Goal: Find specific page/section: Find specific page/section

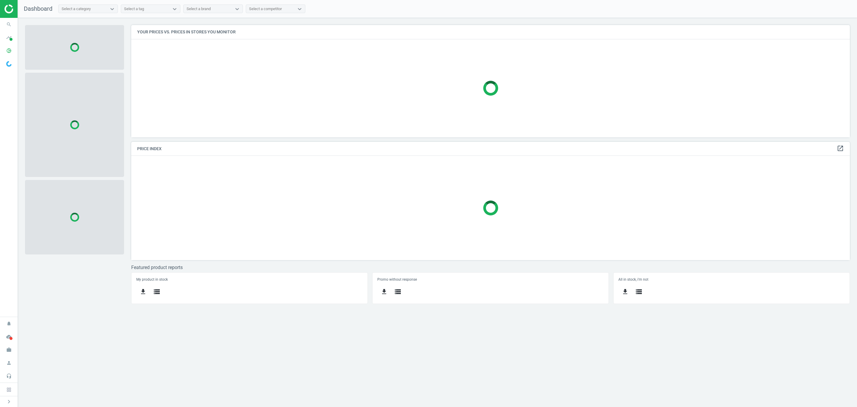
scroll to position [127, 733]
click at [9, 54] on icon "pie_chart_outlined" at bounding box center [8, 50] width 11 height 11
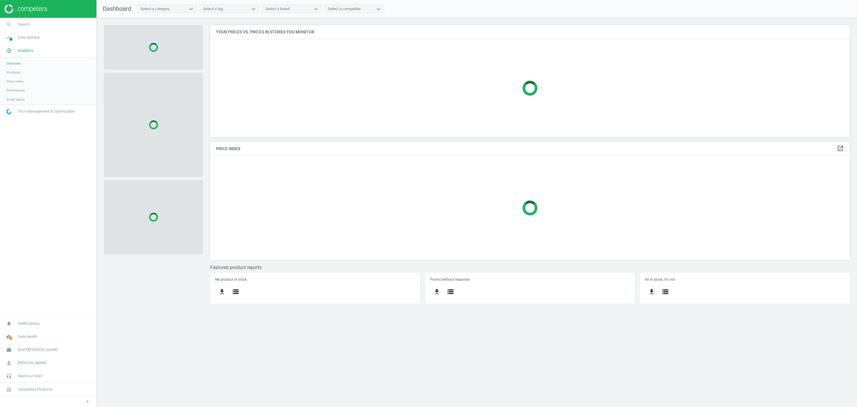
scroll to position [127, 654]
click at [20, 72] on span "Products" at bounding box center [14, 72] width 14 height 5
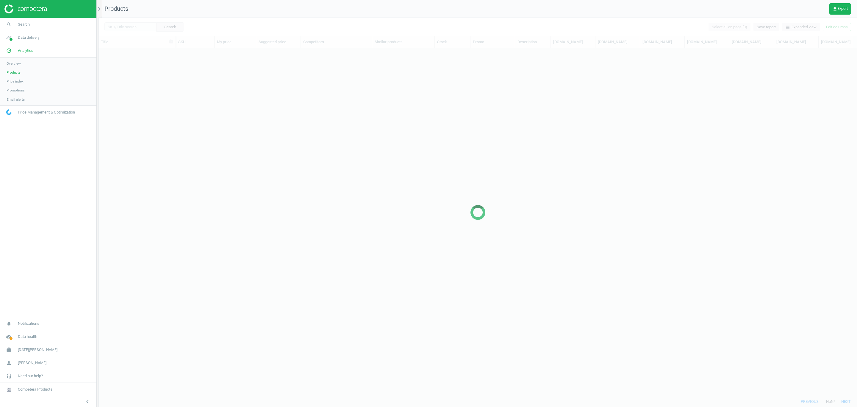
scroll to position [333, 752]
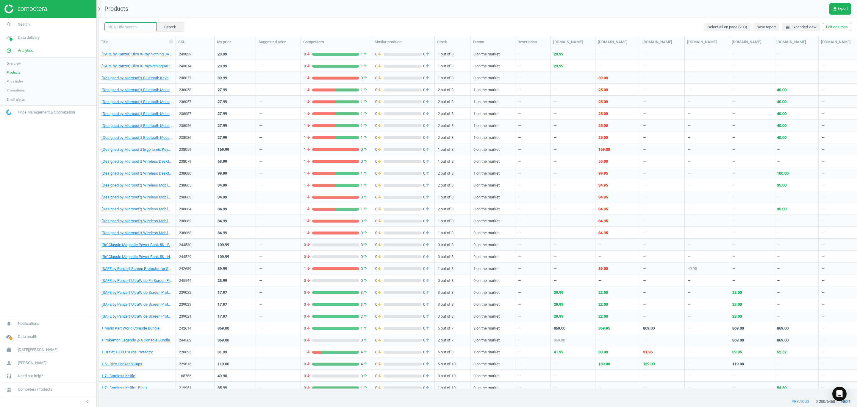
click at [125, 28] on input "text" at bounding box center [130, 26] width 52 height 9
drag, startPoint x: 141, startPoint y: 30, endPoint x: 173, endPoint y: 28, distance: 31.6
click at [141, 30] on input "text" at bounding box center [130, 26] width 52 height 9
paste input "208163"
type input "208163"
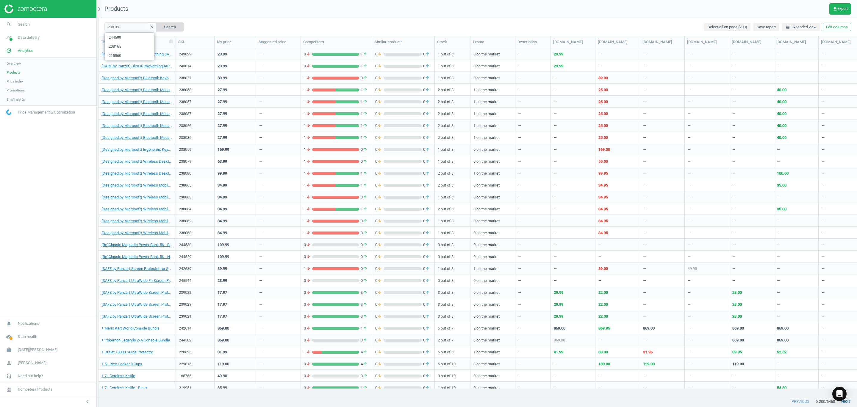
click at [174, 27] on button "Search" at bounding box center [170, 26] width 28 height 9
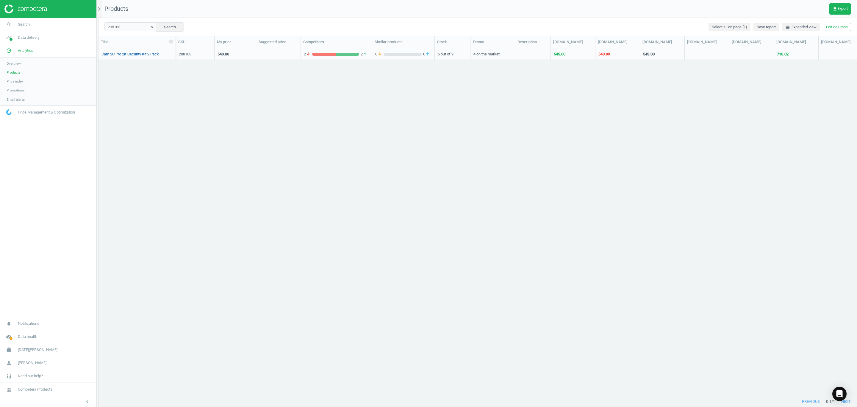
click at [152, 56] on link "Cam 2C Pro 2K Security Kit 2 Pack" at bounding box center [130, 53] width 57 height 5
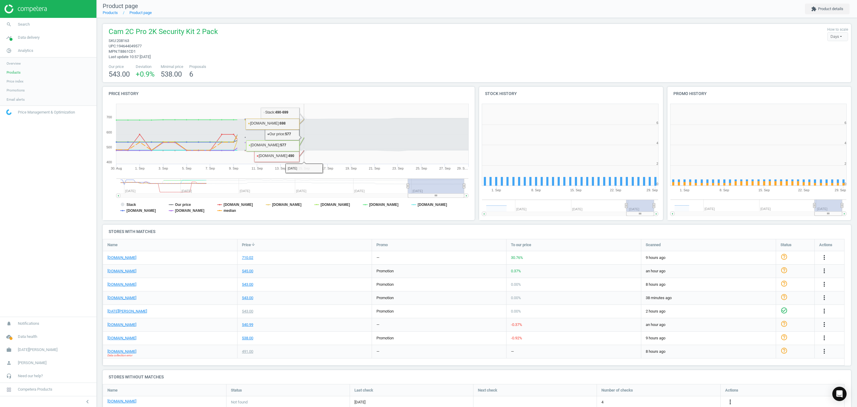
scroll to position [133, 196]
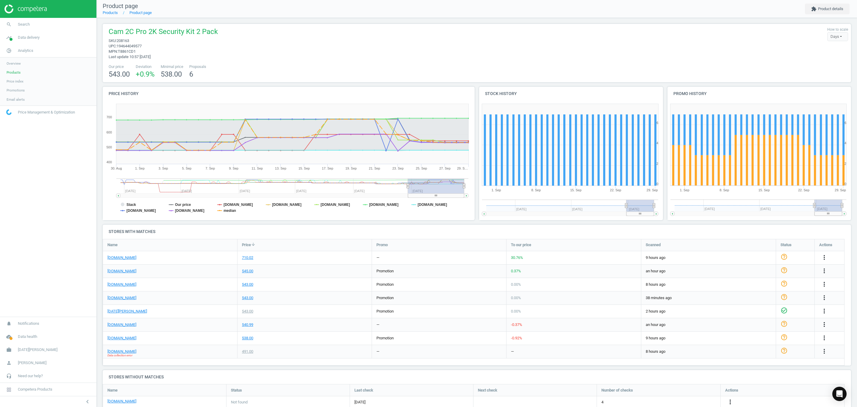
click at [15, 70] on link "Products" at bounding box center [48, 72] width 96 height 9
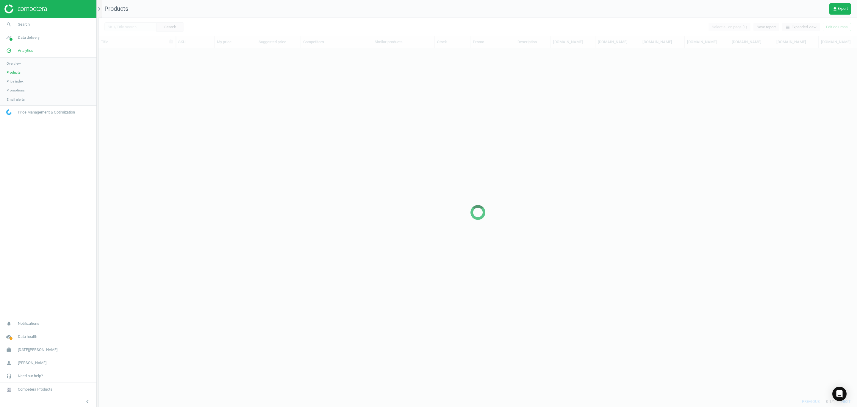
scroll to position [333, 752]
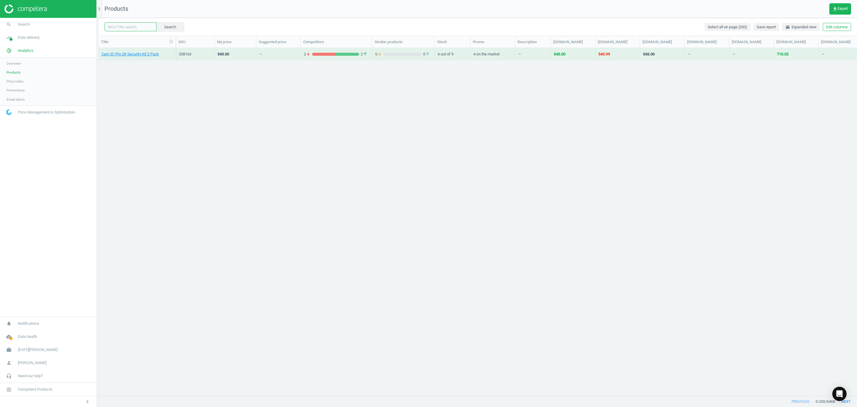
drag, startPoint x: 128, startPoint y: 28, endPoint x: 171, endPoint y: 29, distance: 42.6
click at [128, 28] on input "text" at bounding box center [130, 26] width 52 height 9
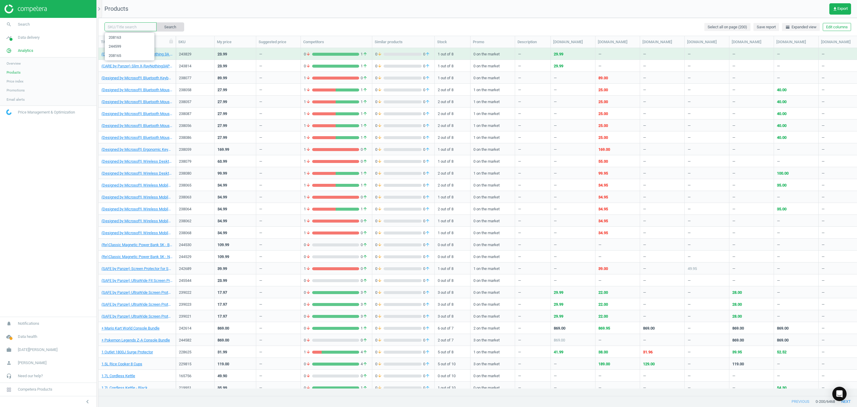
paste input "208164"
type input "208164"
click at [169, 27] on button "Search" at bounding box center [170, 26] width 28 height 9
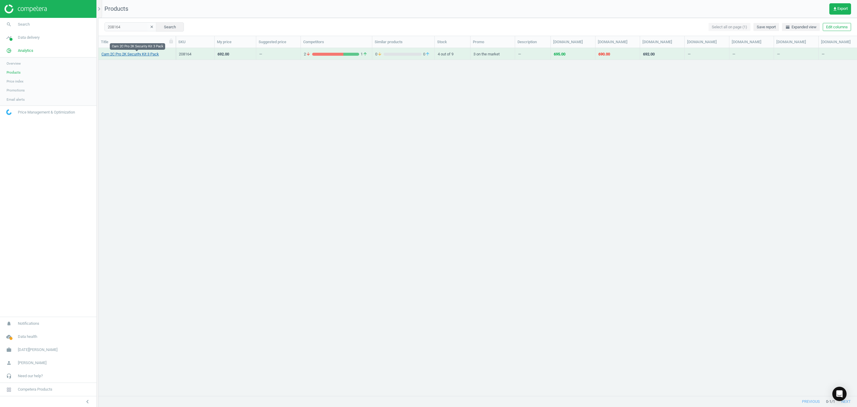
click at [132, 54] on link "Cam 2C Pro 2K Security Kit 3 Pack" at bounding box center [130, 53] width 57 height 5
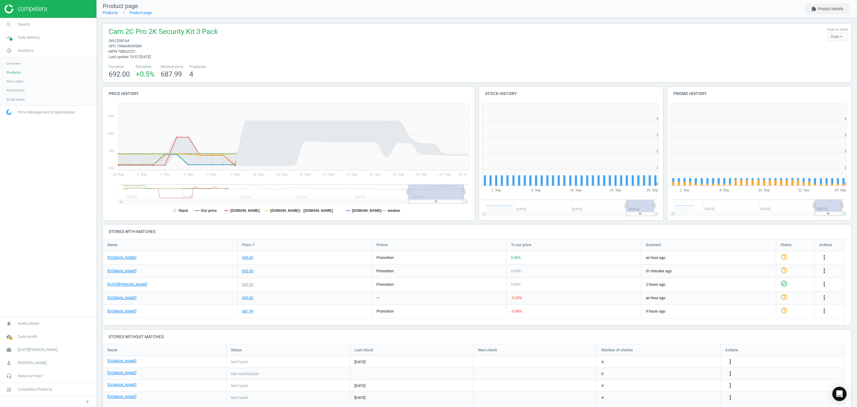
scroll to position [133, 196]
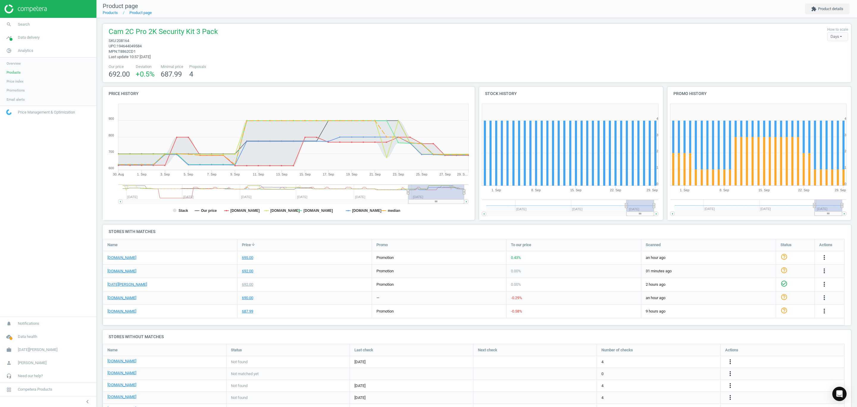
click at [335, 70] on div "Our price 692.00 Deviation +0.5 % Minimal price 687.99 Proposals 4" at bounding box center [477, 71] width 743 height 15
drag, startPoint x: 332, startPoint y: 70, endPoint x: 332, endPoint y: 63, distance: 6.3
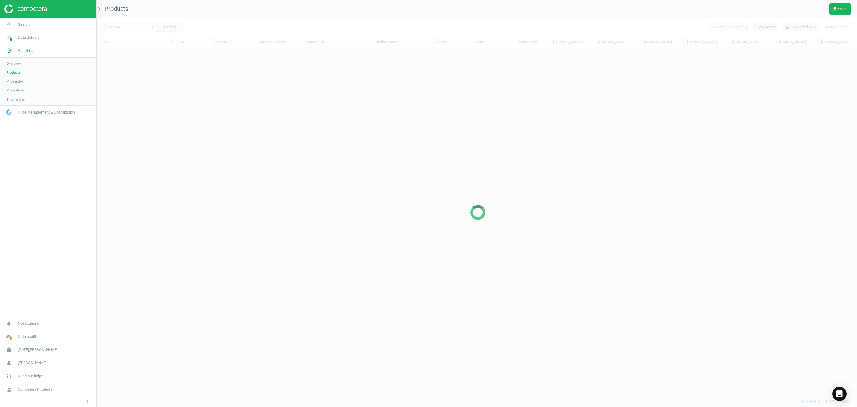
scroll to position [333, 752]
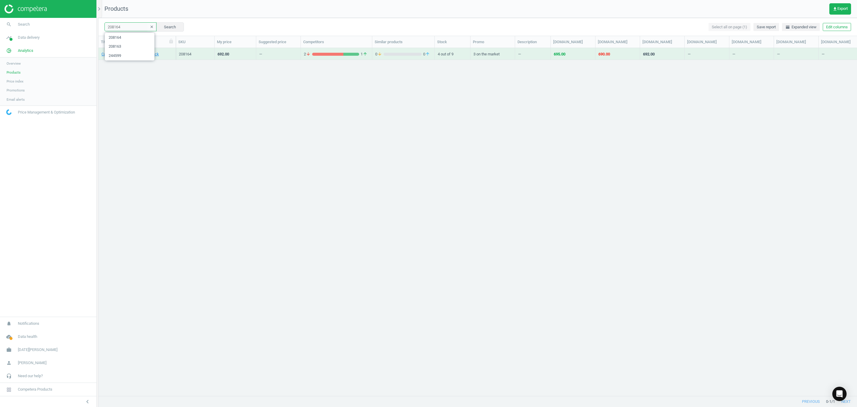
drag, startPoint x: 137, startPoint y: 28, endPoint x: -89, endPoint y: 15, distance: 226.3
click at [0, 15] on html "Group 2 Created with Sketch. ic/cloud_download/grey600 Created with Sketch. gra…" at bounding box center [428, 203] width 857 height 407
paste input "15860"
type input "215860"
click at [141, 54] on link "Cam 3 Wireless Home Security System with Homebase 3 - 2-Pack" at bounding box center [137, 53] width 71 height 5
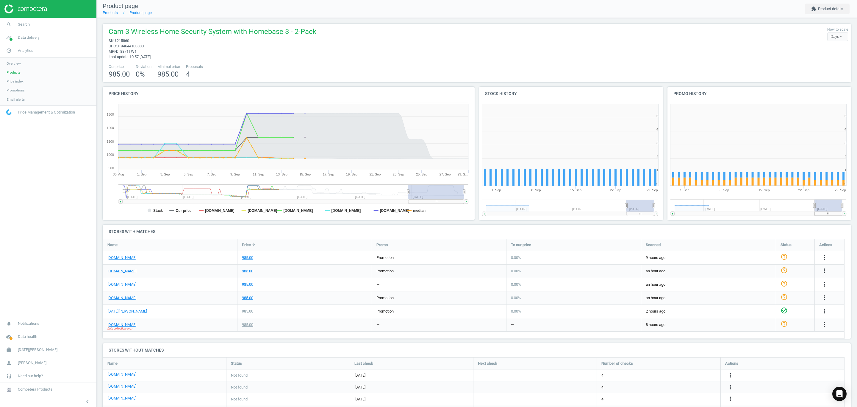
scroll to position [133, 196]
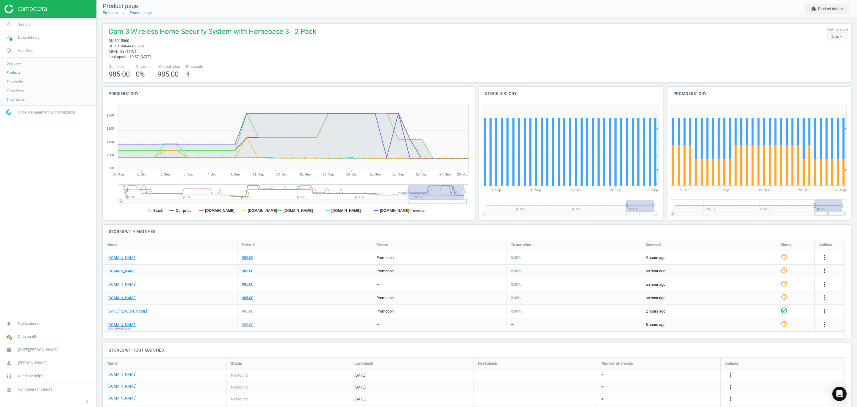
drag, startPoint x: 5, startPoint y: 72, endPoint x: 45, endPoint y: 74, distance: 40.2
click at [5, 72] on link "Products" at bounding box center [48, 72] width 96 height 9
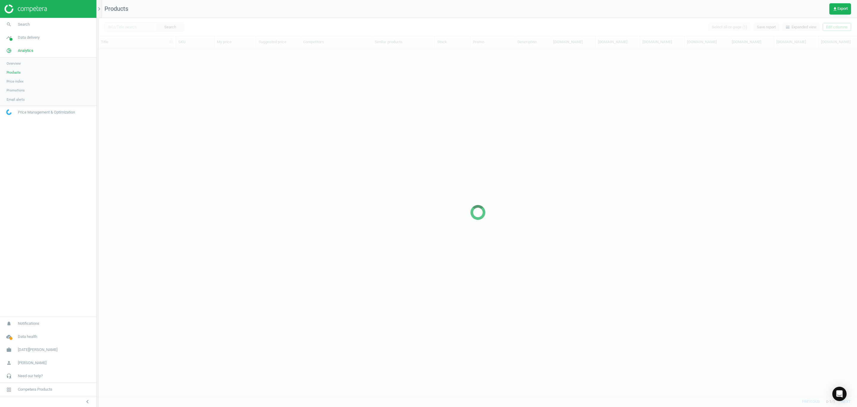
scroll to position [333, 752]
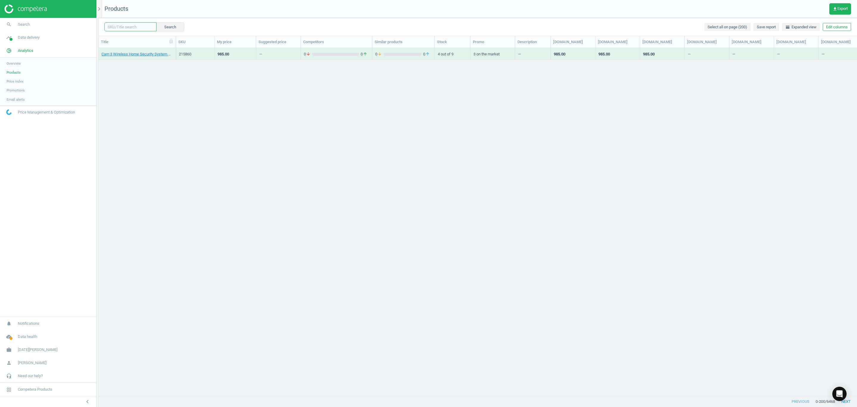
click at [120, 28] on input "text" at bounding box center [130, 26] width 52 height 9
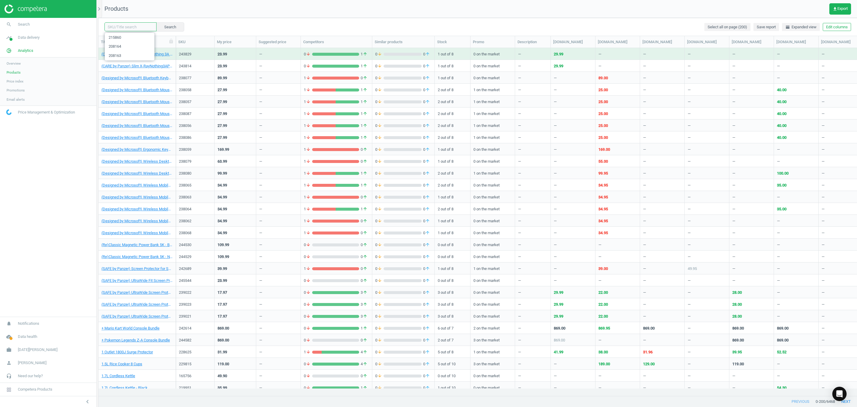
paste input "215864"
type input "215864"
click at [171, 28] on button "Search" at bounding box center [170, 26] width 28 height 9
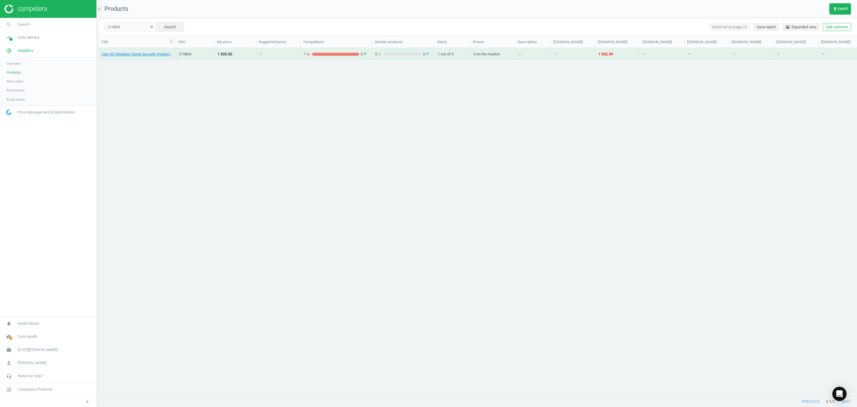
click at [214, 112] on div "Cam 3C Wireless Home Security System with Homebase 3 - 4-Pack 215864 1 505.00 —…" at bounding box center [478, 218] width 759 height 340
click at [148, 53] on link "Cam 3C Wireless Home Security System with Homebase 3 - 4-Pack" at bounding box center [137, 53] width 71 height 5
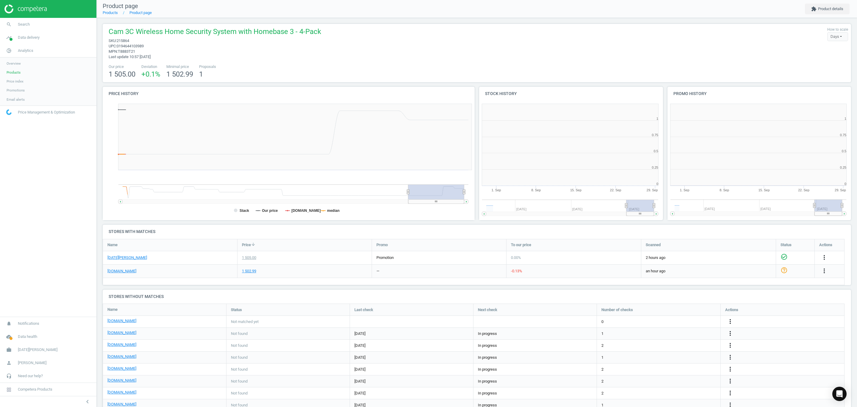
scroll to position [133, 196]
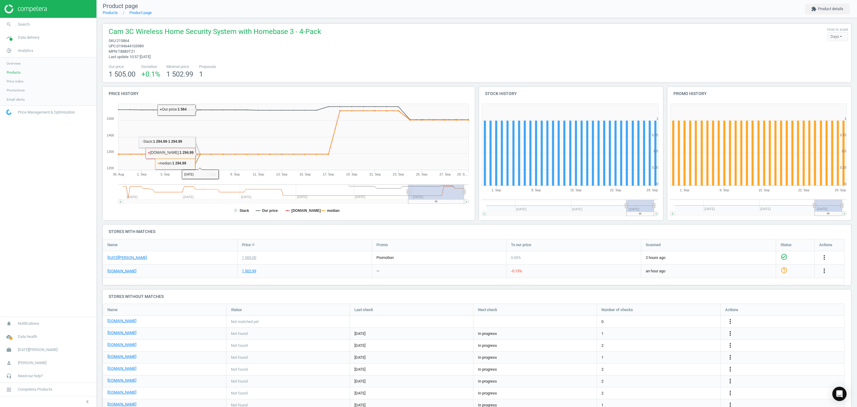
drag, startPoint x: 289, startPoint y: 79, endPoint x: 283, endPoint y: 69, distance: 11.4
click at [287, 76] on div "Our price 1 505.00 Deviation +0.1 % Minimal price 1 502.99 Proposals 1" at bounding box center [477, 71] width 743 height 15
